Goal: Task Accomplishment & Management: Use online tool/utility

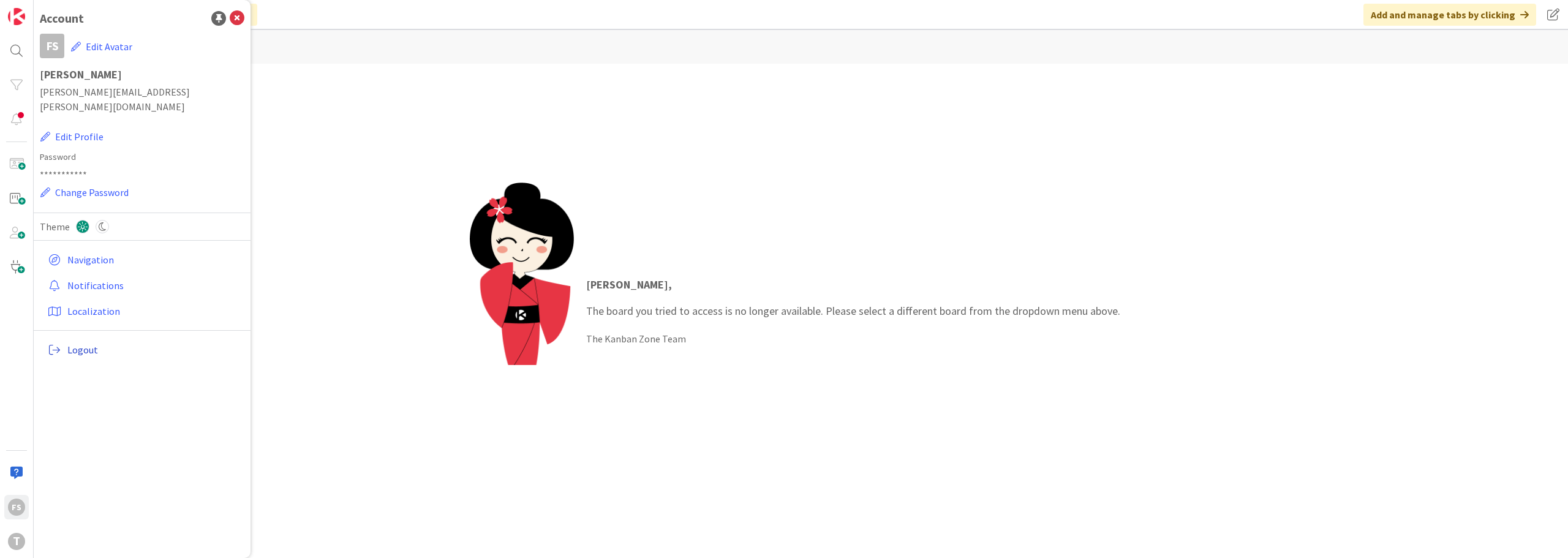
click at [78, 343] on span "Logout" at bounding box center [154, 350] width 172 height 15
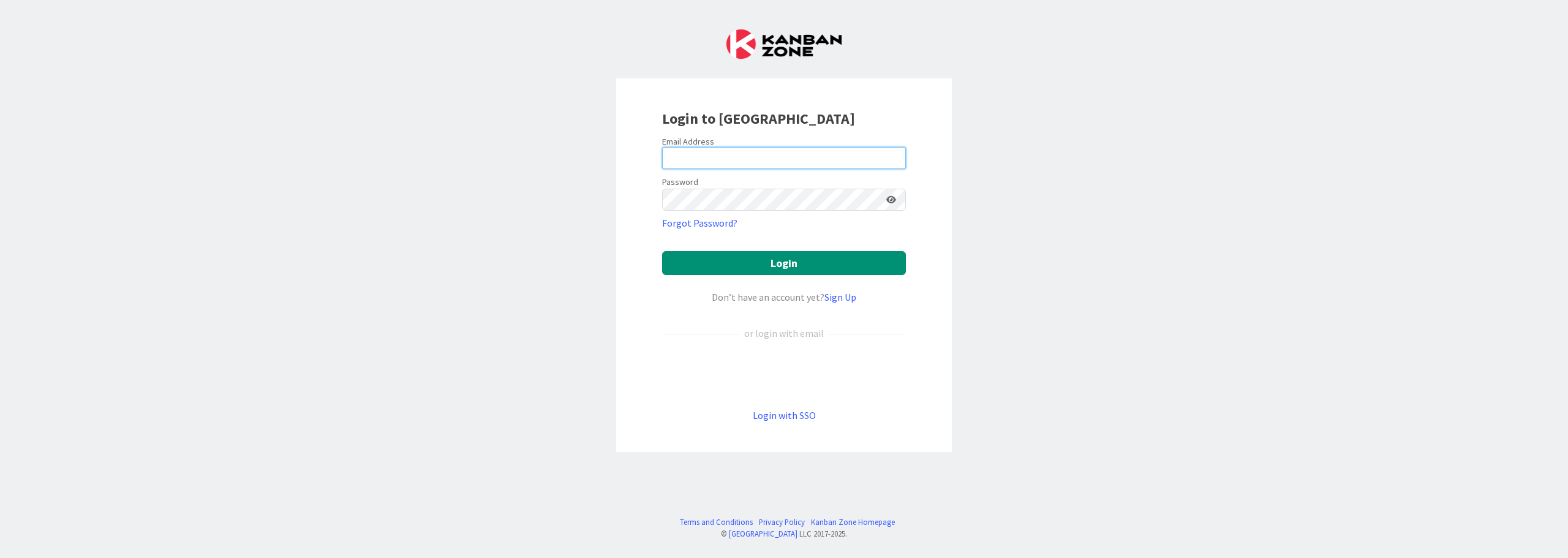
click at [721, 152] on input "email" at bounding box center [784, 158] width 243 height 22
type input "Flavio.S.Santos@timestamp.pt"
click at [662, 251] on button "Login" at bounding box center [784, 263] width 243 height 24
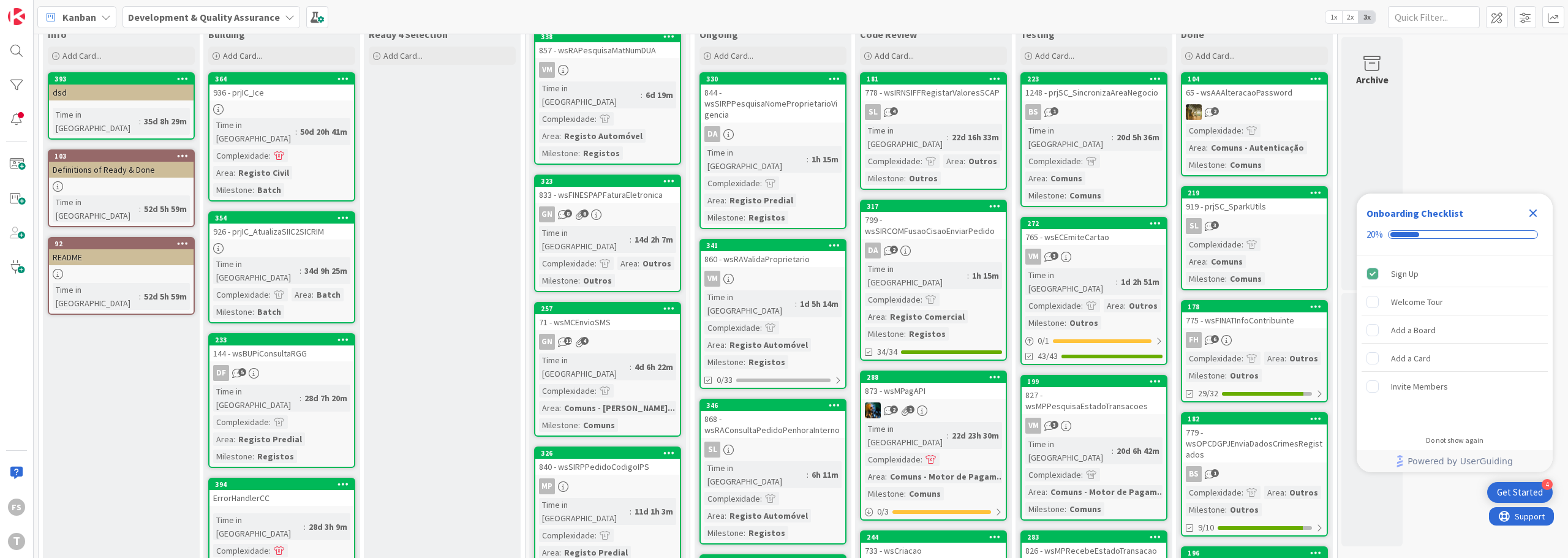
scroll to position [245, 0]
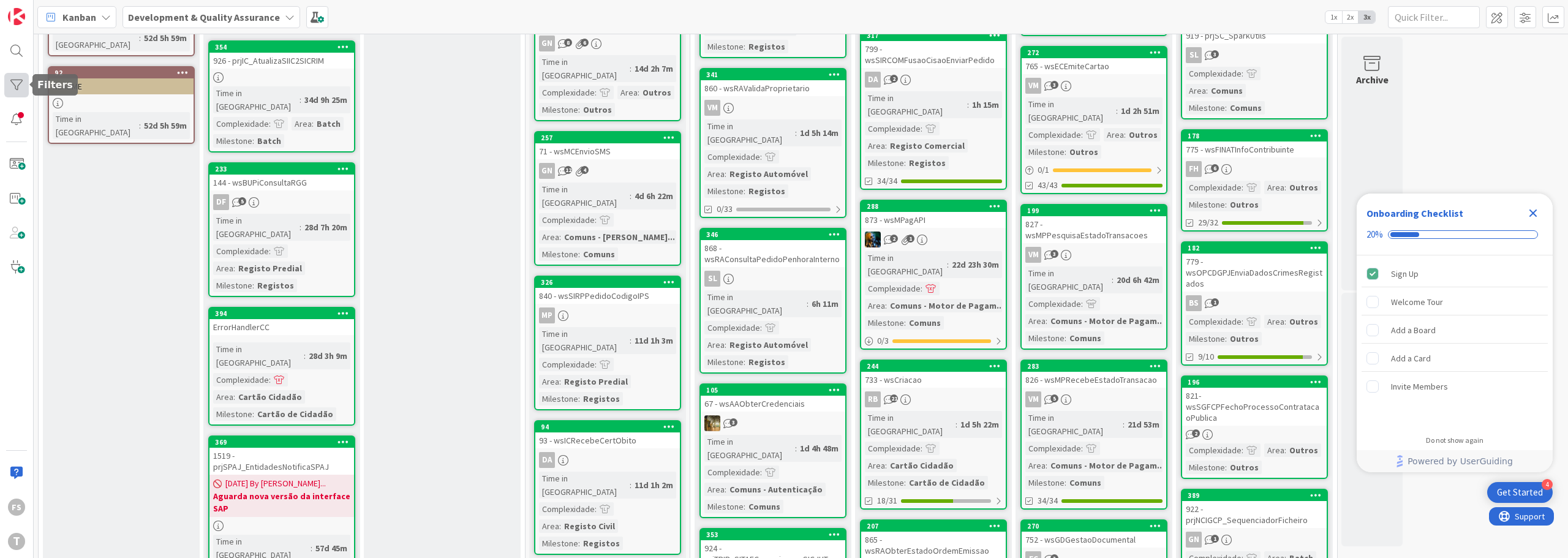
click at [18, 83] on div at bounding box center [17, 85] width 25 height 25
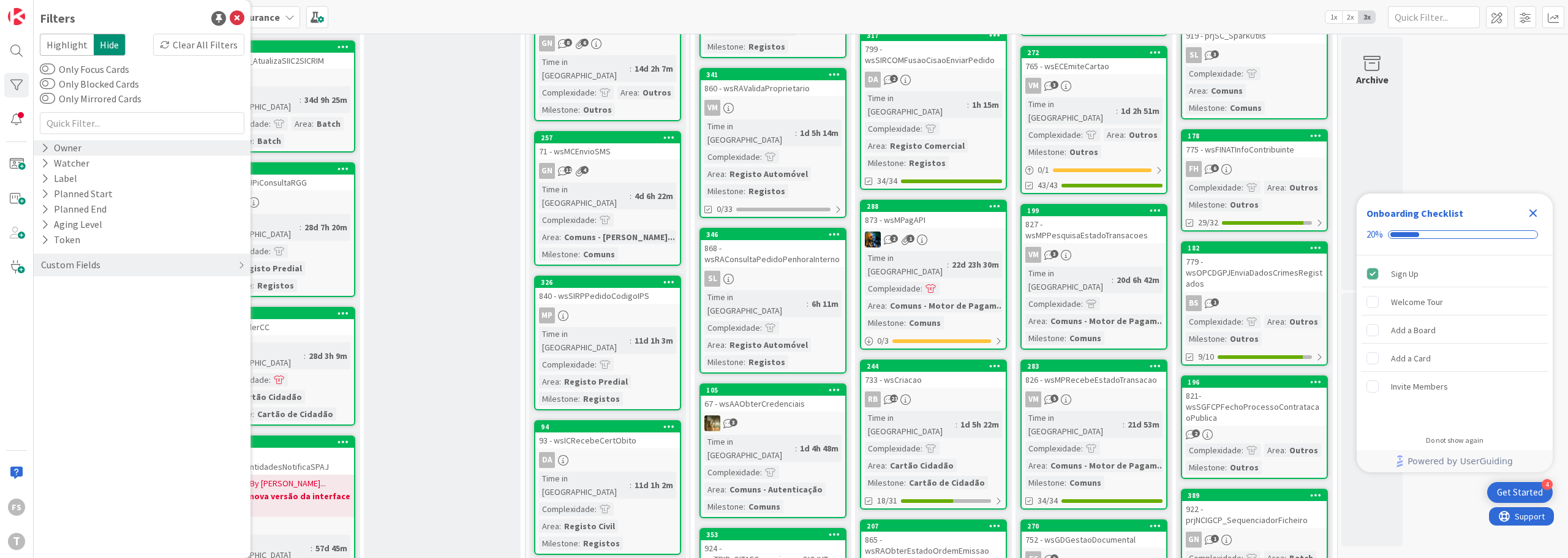
click at [50, 148] on div "Owner" at bounding box center [60, 148] width 43 height 16
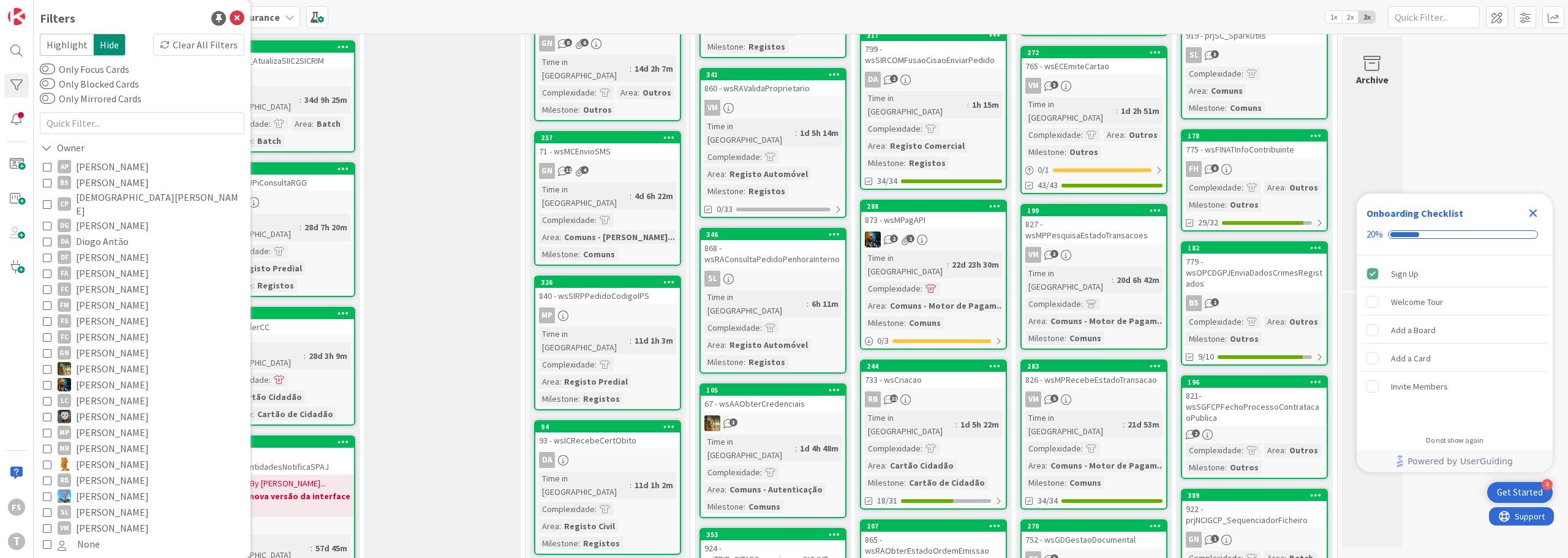
click at [46, 316] on icon at bounding box center [47, 320] width 9 height 9
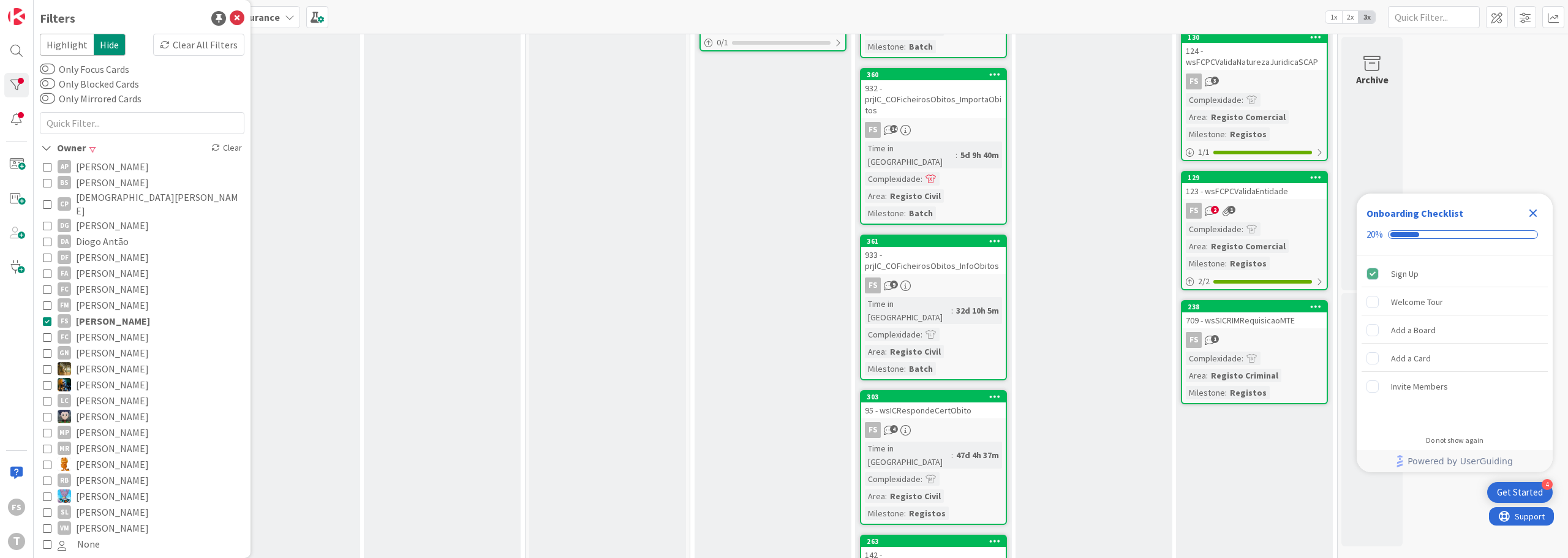
scroll to position [0, 0]
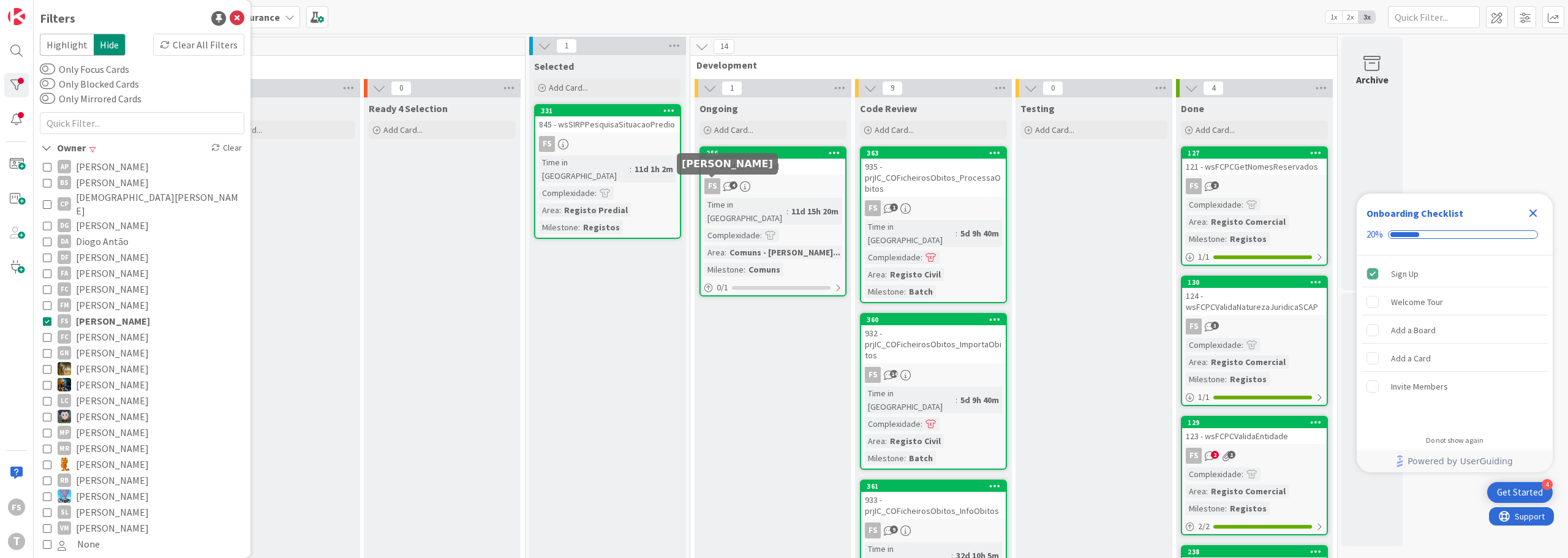
click at [716, 188] on div "FS" at bounding box center [712, 186] width 16 height 16
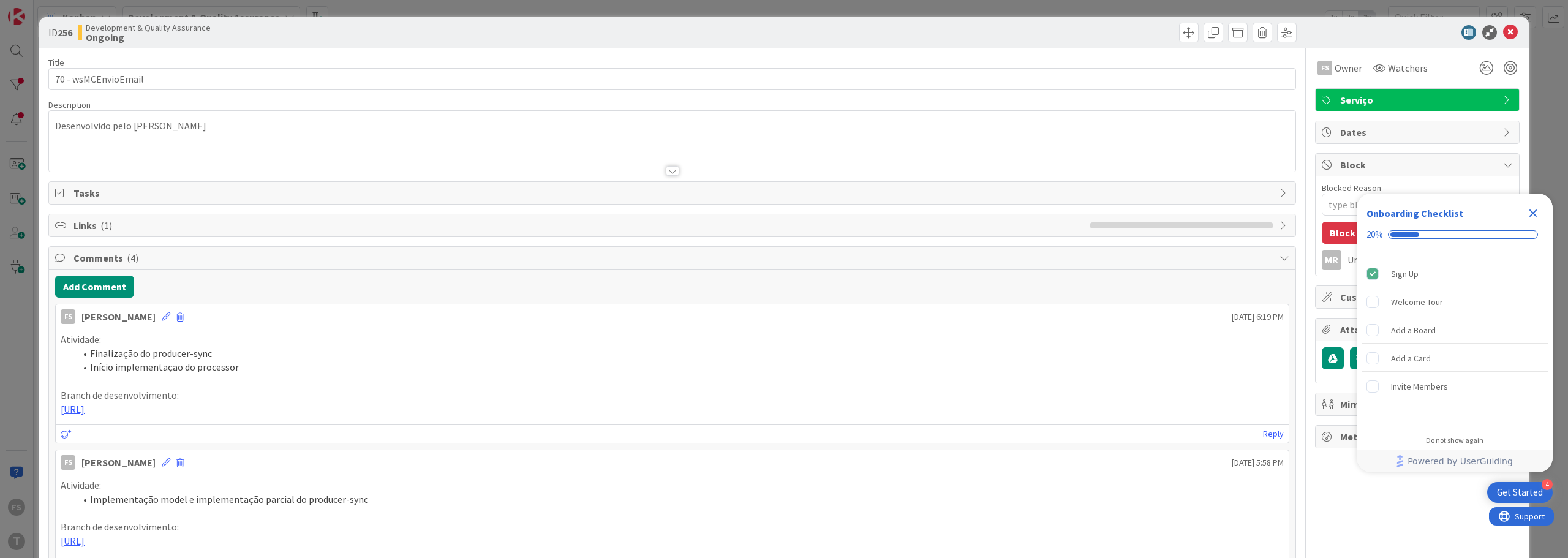
type textarea "x"
drag, startPoint x: 651, startPoint y: 410, endPoint x: 45, endPoint y: 342, distance: 609.8
click at [45, 342] on div "ID 256 Development & Quality Assurance Ongoing Title 19 / 128 70 - wsMCEnvioEma…" at bounding box center [784, 566] width 1490 height 1097
copy div "Atividade: Finalização do producer-sync Início implementação do processor Branc…"
click at [1503, 29] on icon at bounding box center [1510, 32] width 15 height 15
